Goal: Task Accomplishment & Management: Manage account settings

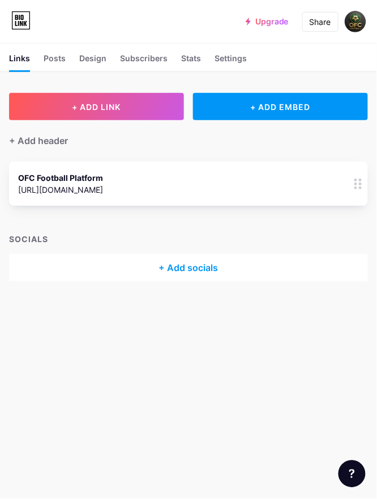
click at [197, 271] on div "+ Add socials" at bounding box center [188, 267] width 359 height 27
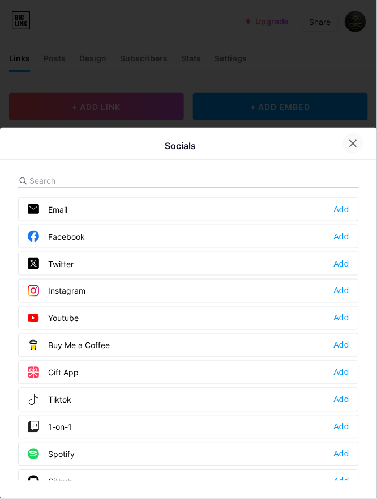
click at [343, 139] on div at bounding box center [353, 143] width 20 height 20
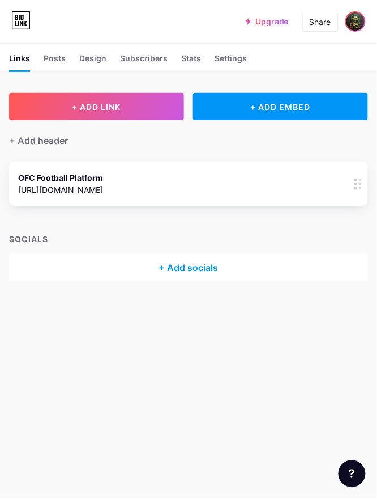
click at [359, 21] on img at bounding box center [356, 21] width 18 height 18
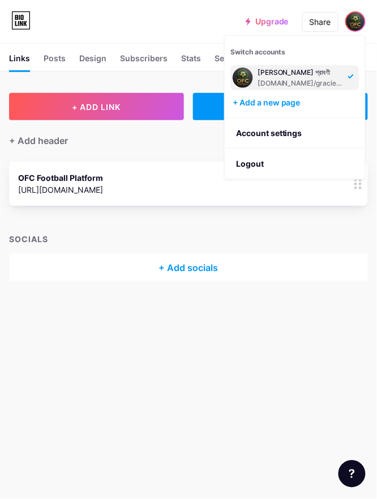
click at [304, 82] on div "[DOMAIN_NAME]/gracieha" at bounding box center [301, 83] width 87 height 9
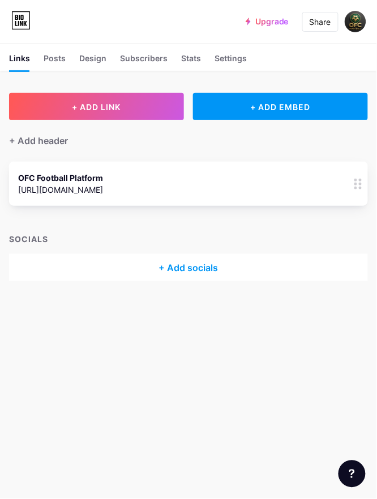
click at [68, 184] on div "[URL][DOMAIN_NAME]" at bounding box center [60, 190] width 85 height 12
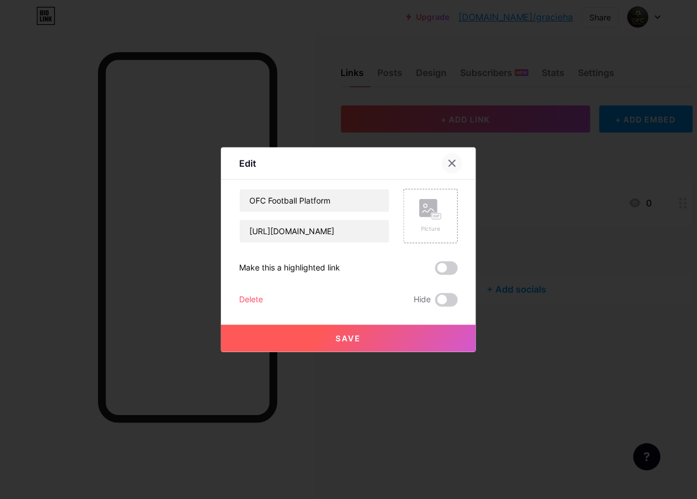
click at [377, 159] on icon at bounding box center [452, 163] width 9 height 9
